Goal: Navigation & Orientation: Find specific page/section

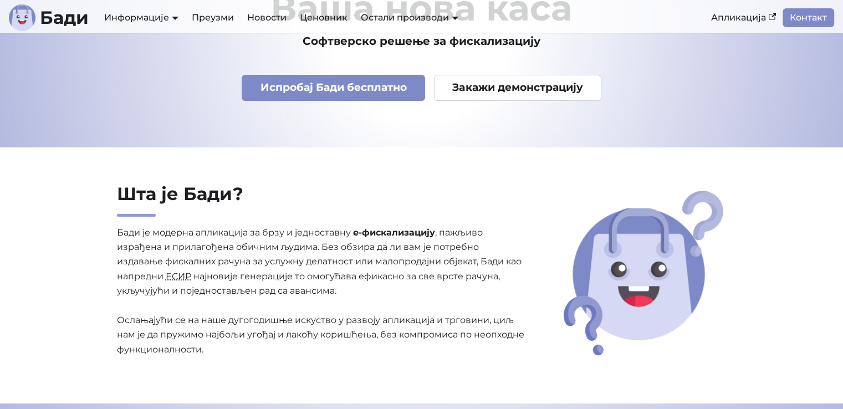
scroll to position [114, 0]
click at [738, 27] on link "Апликација" at bounding box center [744, 17] width 78 height 19
